Goal: Navigation & Orientation: Find specific page/section

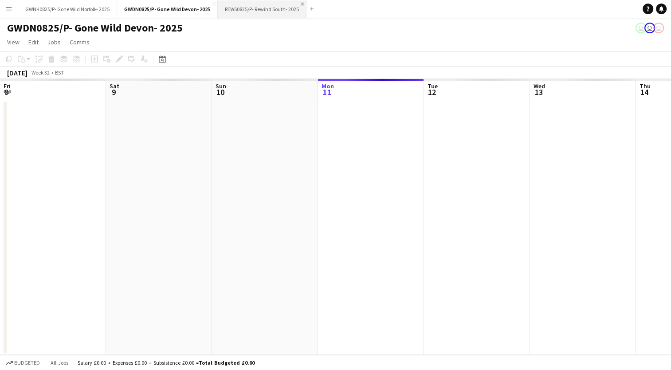
scroll to position [0, 212]
click at [303, 3] on app-icon "Close" at bounding box center [303, 4] width 4 height 4
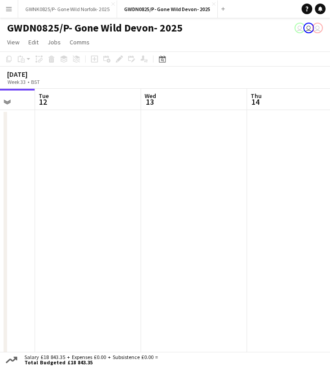
scroll to position [0, 395]
click at [278, 47] on app-page-menu "View Day view expanded Day view collapsed Month view Date picker Jump to [DATE]…" at bounding box center [165, 43] width 330 height 17
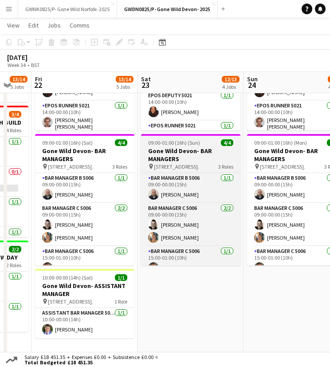
scroll to position [0, 0]
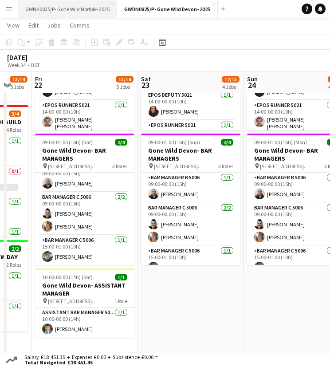
click at [77, 13] on button "GWNK0825/P- Gone Wild Norfolk- 2025 Close" at bounding box center [67, 8] width 99 height 17
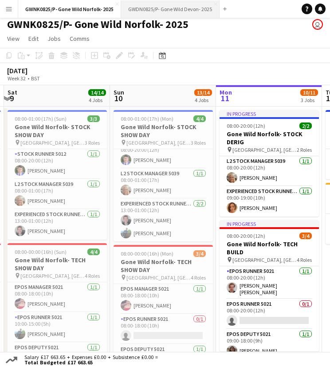
click at [145, 10] on button "GWDN0825/P- Gone Wild Devon- 2025 Close" at bounding box center [170, 8] width 99 height 17
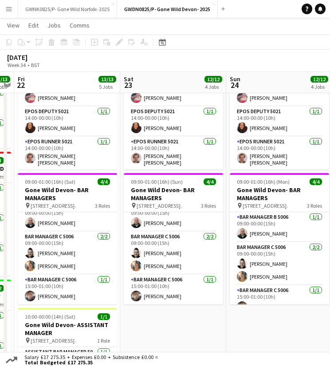
scroll to position [355, 0]
